Goal: Browse casually

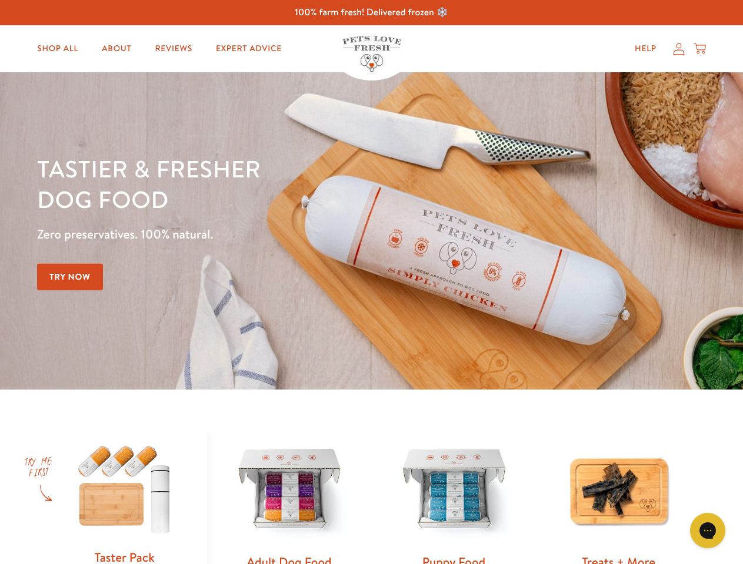
click at [371, 282] on div "Tastier & fresher dog food Zero preservatives. 100% natural. Try Now" at bounding box center [260, 230] width 446 height 155
click at [707, 531] on icon "Gorgias live chat" at bounding box center [706, 530] width 11 height 11
